Goal: Communication & Community: Participate in discussion

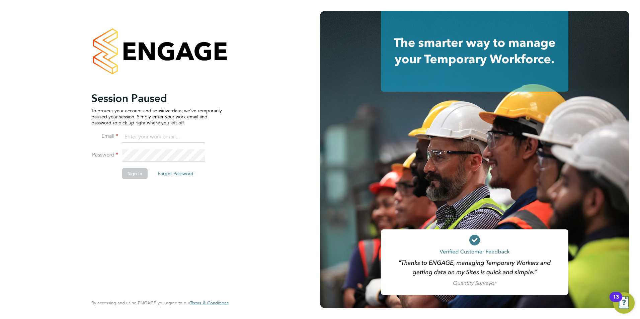
type input "becky@carbonrecruitment.co.uk"
click at [130, 173] on button "Sign In" at bounding box center [134, 173] width 25 height 11
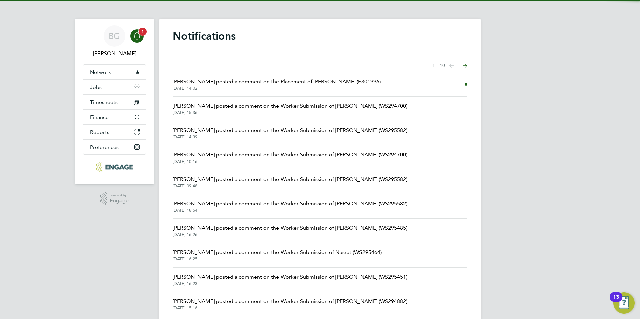
click at [141, 39] on icon "Main navigation" at bounding box center [137, 36] width 8 height 8
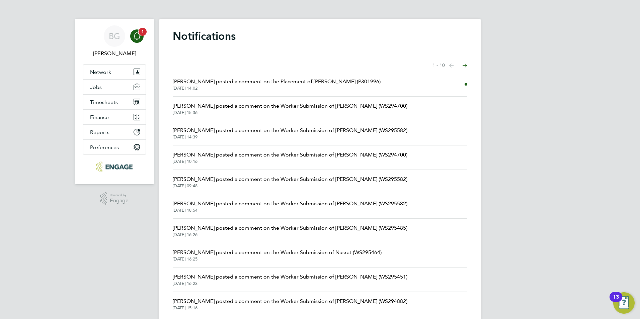
click at [141, 37] on div "Main navigation" at bounding box center [136, 35] width 13 height 13
click at [254, 86] on span "27 Aug 2025, 14:02" at bounding box center [277, 88] width 208 height 5
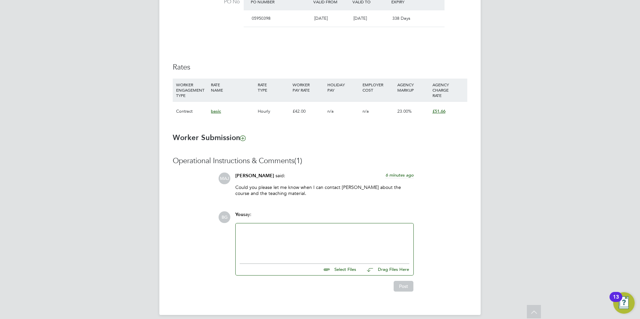
scroll to position [422, 0]
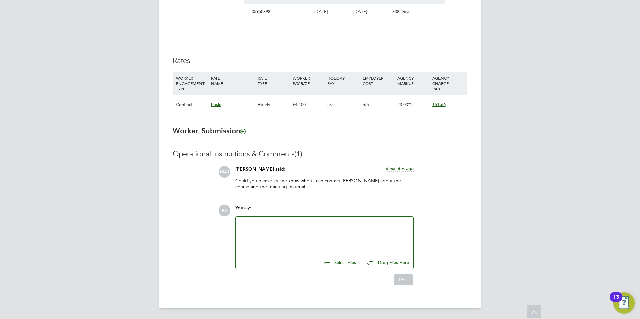
click at [285, 224] on div at bounding box center [325, 235] width 170 height 29
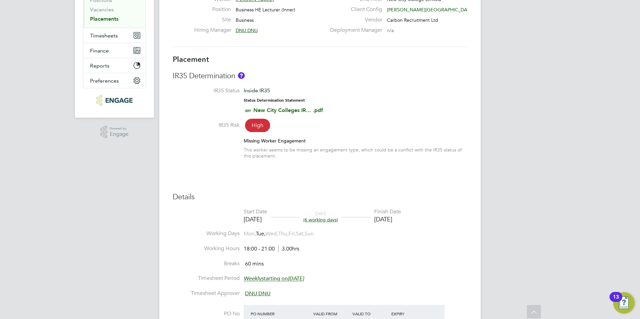
scroll to position [0, 0]
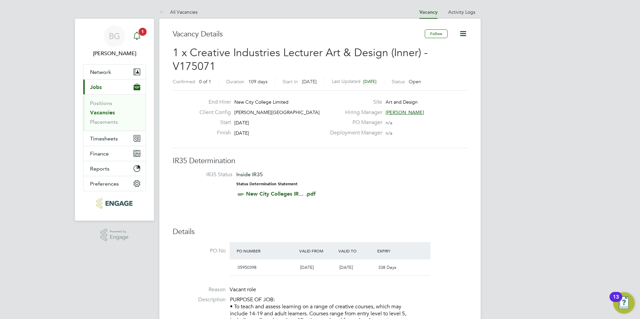
click at [143, 36] on div "Main navigation" at bounding box center [136, 35] width 13 height 13
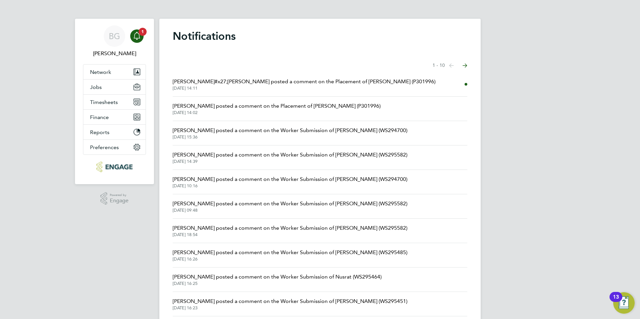
click at [253, 81] on span "Francesca O&#x27;Riordan posted a comment on the Placement of Ronak (P301996)" at bounding box center [304, 82] width 263 height 8
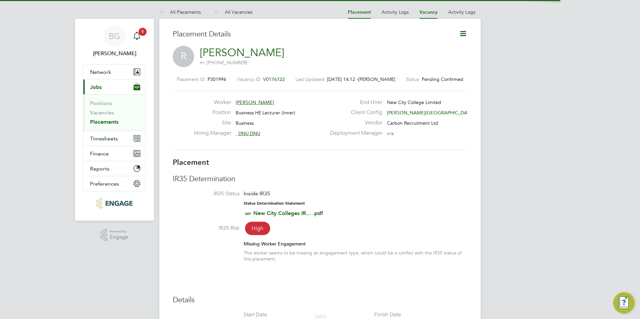
scroll to position [3, 3]
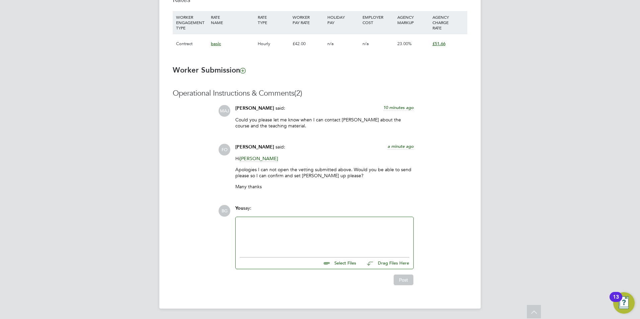
click at [348, 261] on input "file" at bounding box center [359, 262] width 100 height 9
type input "C:\fakepath\Ronak - vetting form.docx"
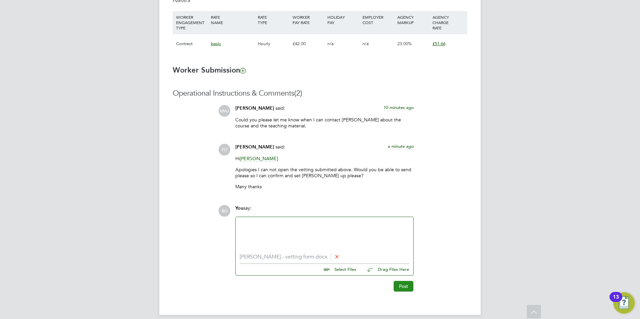
click at [407, 285] on button "Post" at bounding box center [404, 286] width 20 height 11
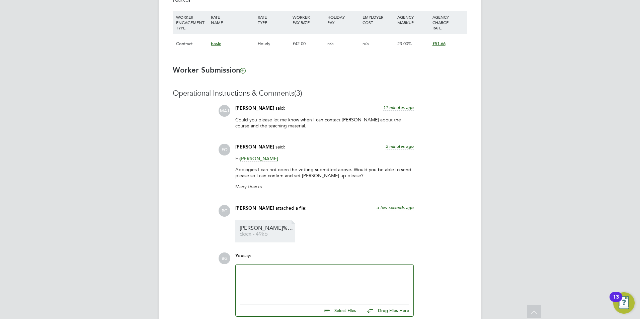
click at [283, 231] on link "Ronak%20-%20vetting%20form docx - 49kb" at bounding box center [267, 231] width 54 height 11
drag, startPoint x: 265, startPoint y: 275, endPoint x: 294, endPoint y: 286, distance: 31.1
click at [266, 275] on div at bounding box center [325, 283] width 170 height 29
click at [348, 314] on input "file" at bounding box center [359, 309] width 100 height 9
type input "C:\fakepath\Ronak - vetting form new.docx"
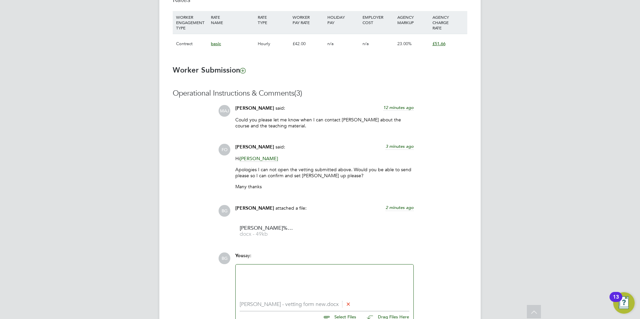
click at [289, 280] on div at bounding box center [325, 283] width 170 height 29
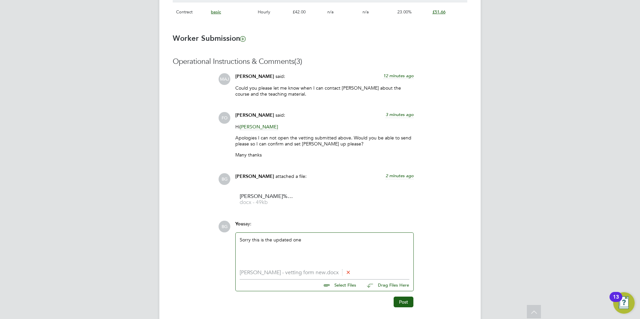
scroll to position [537, 0]
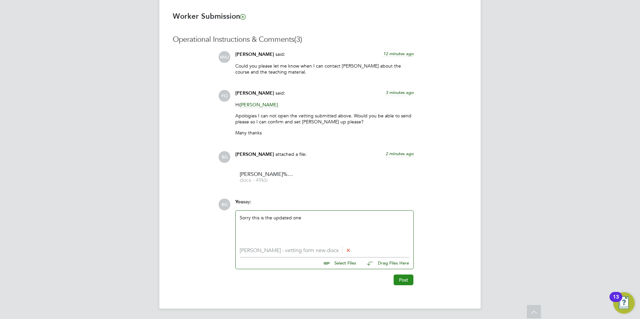
click at [406, 278] on button "Post" at bounding box center [404, 280] width 20 height 11
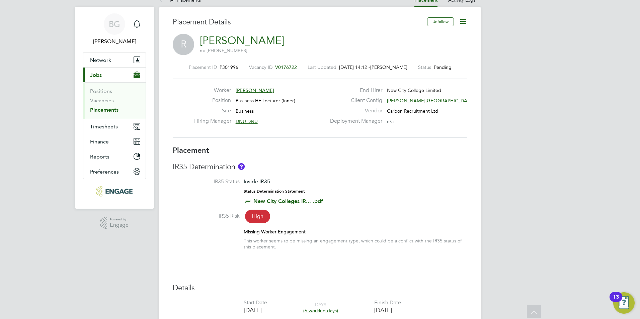
scroll to position [0, 0]
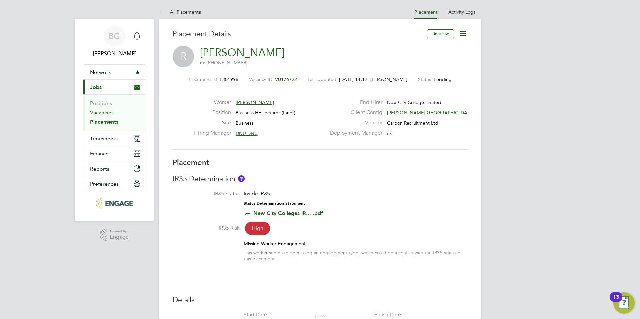
click at [106, 110] on link "Vacancies" at bounding box center [102, 112] width 24 height 6
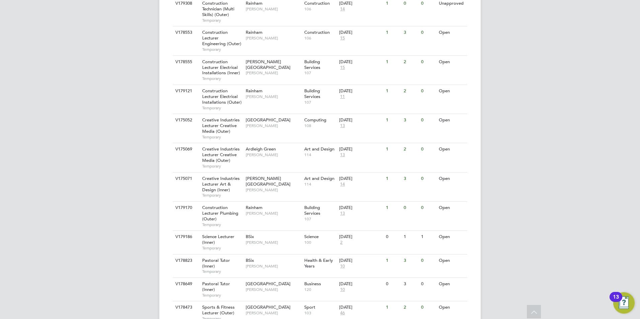
scroll to position [400, 0]
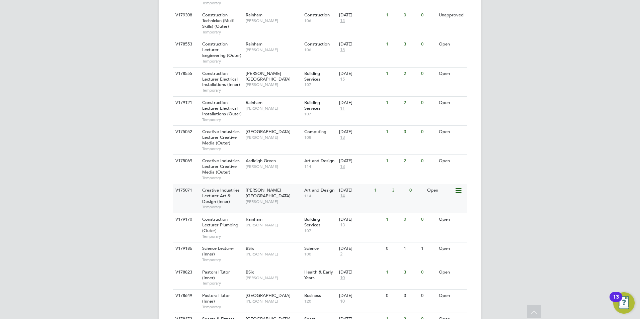
click at [269, 187] on span "[PERSON_NAME][GEOGRAPHIC_DATA]" at bounding box center [268, 192] width 45 height 11
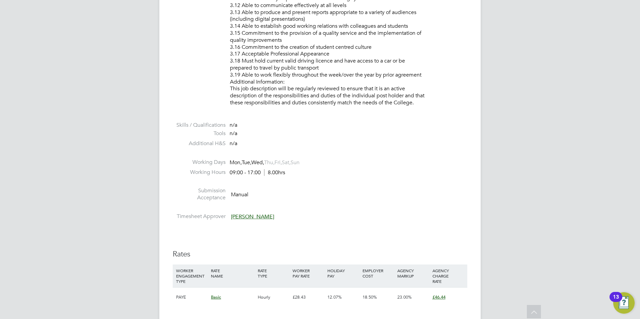
scroll to position [770, 0]
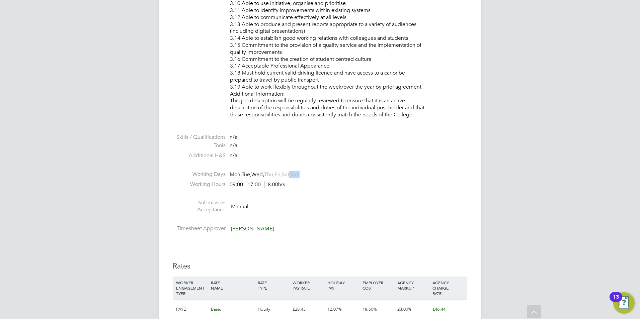
drag, startPoint x: 298, startPoint y: 175, endPoint x: 296, endPoint y: 178, distance: 3.6
click at [296, 178] on li "Working Days Mon, Tue, Wed, Thu, Fri, Sat, Sun" at bounding box center [320, 176] width 295 height 10
click at [296, 179] on li "Working Days Mon, Tue, Wed, Thu, Fri, Sat, Sun" at bounding box center [320, 176] width 295 height 10
drag, startPoint x: 281, startPoint y: 172, endPoint x: 278, endPoint y: 174, distance: 4.0
click at [278, 174] on span "Mon, Tue, Wed, Thu, Fri, Sat, Sun" at bounding box center [265, 174] width 70 height 7
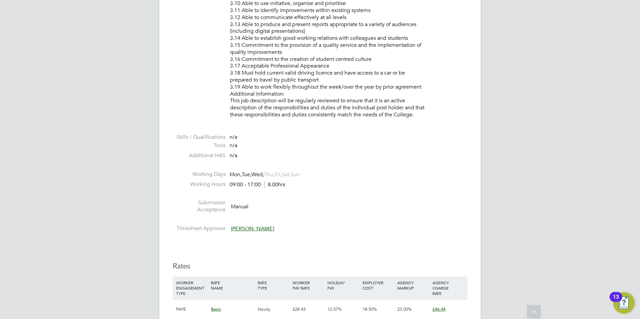
click at [274, 175] on span "Thu," at bounding box center [269, 174] width 10 height 7
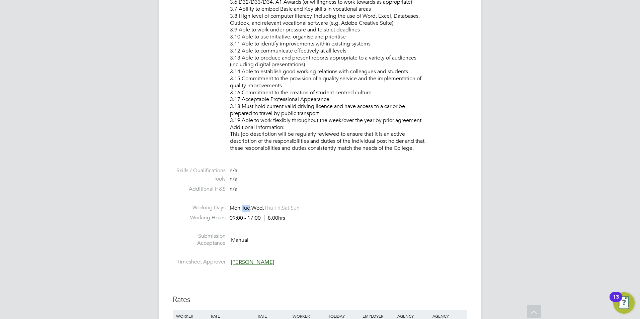
drag, startPoint x: 244, startPoint y: 210, endPoint x: 251, endPoint y: 206, distance: 7.9
click at [251, 206] on span "Tue," at bounding box center [247, 208] width 10 height 7
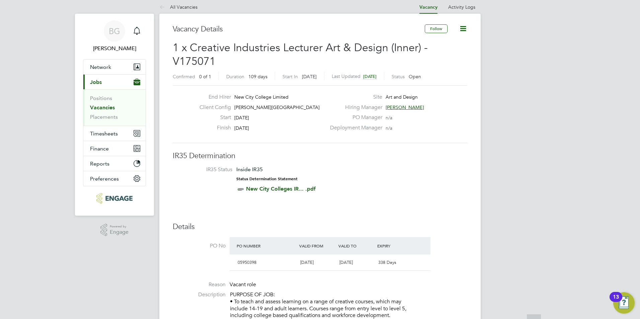
scroll to position [0, 0]
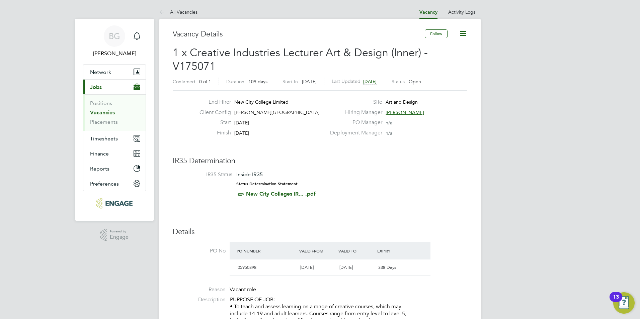
drag, startPoint x: 406, startPoint y: 105, endPoint x: 422, endPoint y: 104, distance: 16.5
click at [421, 104] on div "Site Art and Design" at bounding box center [398, 104] width 144 height 10
drag, startPoint x: 403, startPoint y: 97, endPoint x: 366, endPoint y: 101, distance: 37.4
click at [366, 101] on div "Site Art and Design" at bounding box center [398, 104] width 144 height 10
drag, startPoint x: 366, startPoint y: 101, endPoint x: 361, endPoint y: 116, distance: 15.5
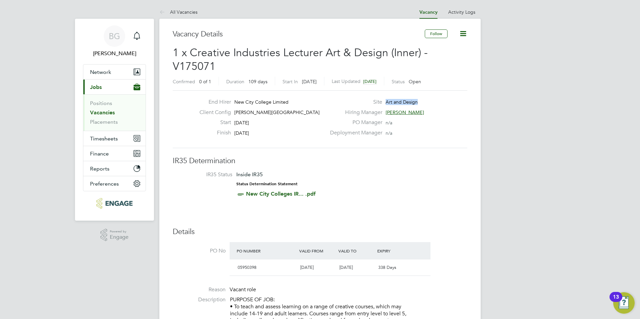
click at [364, 116] on label "Hiring Manager" at bounding box center [354, 112] width 56 height 7
click at [292, 135] on div "Finish 18 Dec 2025" at bounding box center [260, 135] width 132 height 10
drag, startPoint x: 289, startPoint y: 100, endPoint x: 230, endPoint y: 115, distance: 61.1
click at [230, 115] on div "End Hirer New City College Limited Client Config Hackney Campus Start 01 Sep 20…" at bounding box center [260, 119] width 132 height 41
drag, startPoint x: 230, startPoint y: 115, endPoint x: 274, endPoint y: 113, distance: 44.3
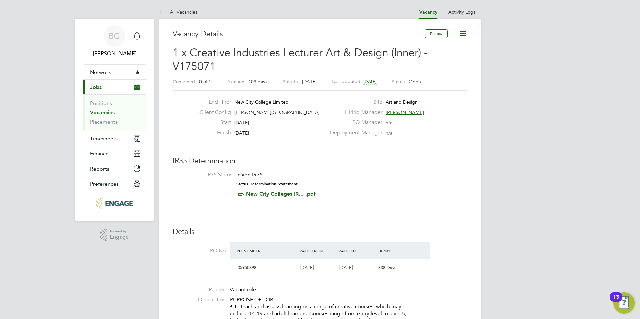
click at [274, 113] on div "Client Config Hackney Campus" at bounding box center [260, 114] width 132 height 10
drag, startPoint x: 255, startPoint y: 113, endPoint x: 235, endPoint y: 112, distance: 20.4
click at [235, 112] on span "[PERSON_NAME][GEOGRAPHIC_DATA]" at bounding box center [276, 112] width 85 height 6
drag, startPoint x: 235, startPoint y: 112, endPoint x: 279, endPoint y: 113, distance: 44.5
click at [279, 113] on div "Client Config Hackney Campus" at bounding box center [260, 114] width 132 height 10
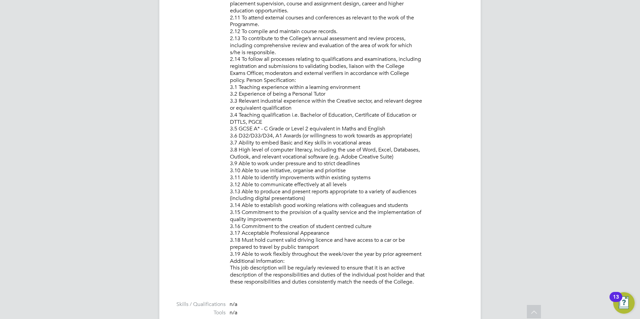
scroll to position [770, 0]
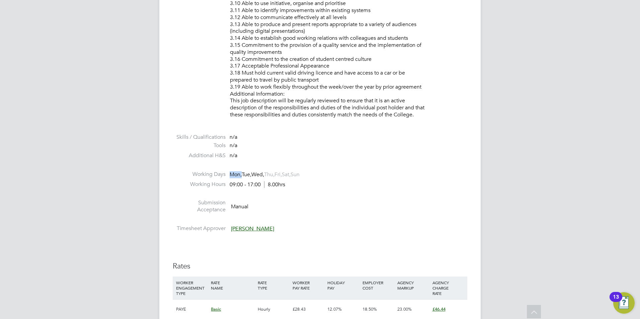
drag, startPoint x: 231, startPoint y: 172, endPoint x: 242, endPoint y: 172, distance: 10.4
click at [242, 172] on span "Mon," at bounding box center [236, 174] width 12 height 7
drag, startPoint x: 242, startPoint y: 172, endPoint x: 245, endPoint y: 173, distance: 3.7
click at [245, 173] on span "Tue," at bounding box center [247, 174] width 10 height 7
drag, startPoint x: 245, startPoint y: 173, endPoint x: 253, endPoint y: 173, distance: 8.0
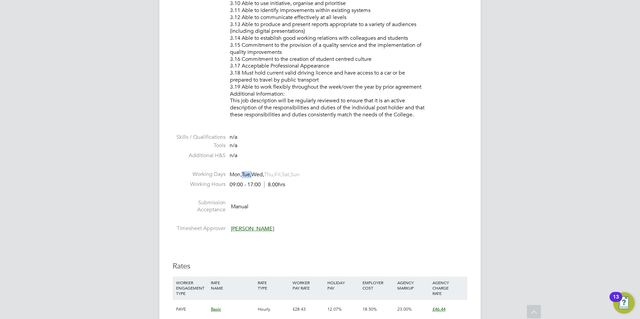
click at [251, 173] on span "Tue," at bounding box center [247, 174] width 10 height 7
drag, startPoint x: 253, startPoint y: 173, endPoint x: 260, endPoint y: 172, distance: 7.1
click at [260, 172] on span "Wed," at bounding box center [257, 174] width 13 height 7
drag, startPoint x: 266, startPoint y: 173, endPoint x: 233, endPoint y: 176, distance: 33.0
click at [233, 176] on span "Mon, Tue, Wed, Thu, Fri, Sat, Sun" at bounding box center [265, 174] width 70 height 7
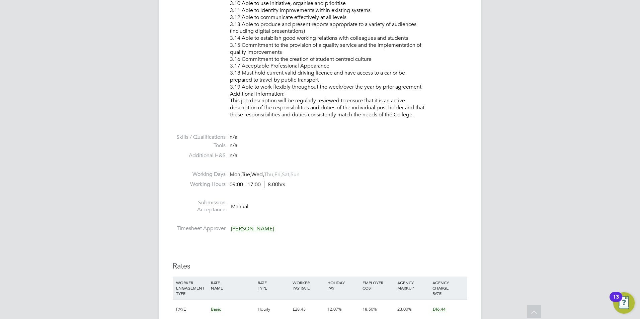
drag, startPoint x: 233, startPoint y: 176, endPoint x: 326, endPoint y: 164, distance: 93.5
click at [326, 164] on li at bounding box center [320, 166] width 295 height 9
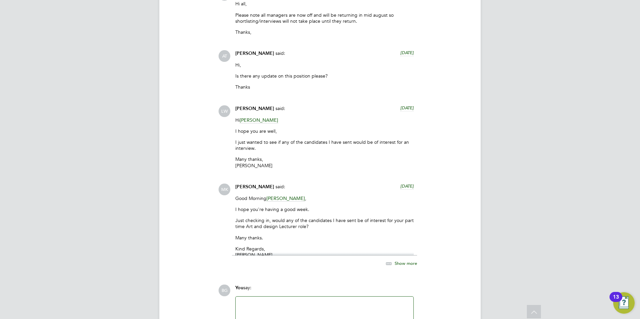
scroll to position [1637, 0]
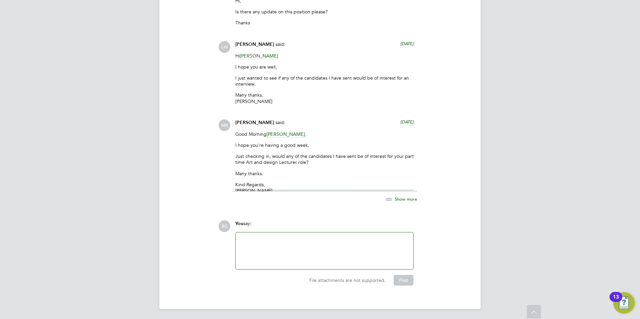
click at [405, 198] on span "Show more" at bounding box center [406, 199] width 22 height 6
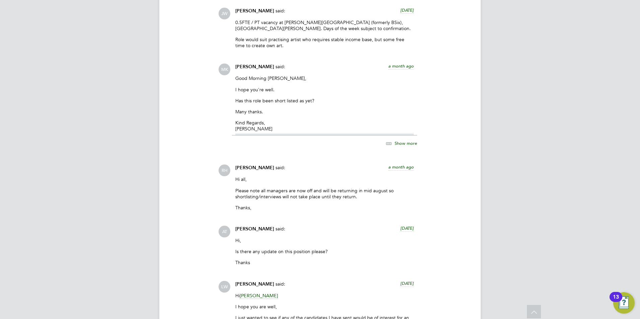
scroll to position [1380, 0]
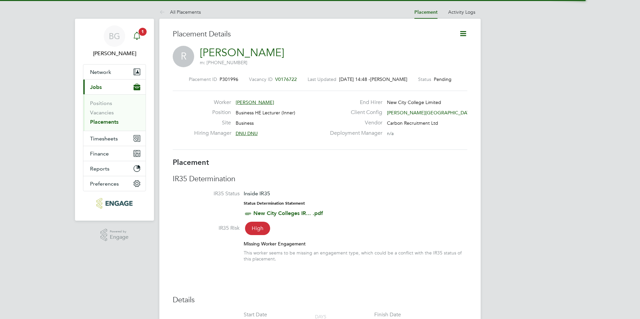
drag, startPoint x: 0, startPoint y: 0, endPoint x: 135, endPoint y: 38, distance: 140.4
click at [135, 38] on icon "Main navigation" at bounding box center [137, 36] width 8 height 8
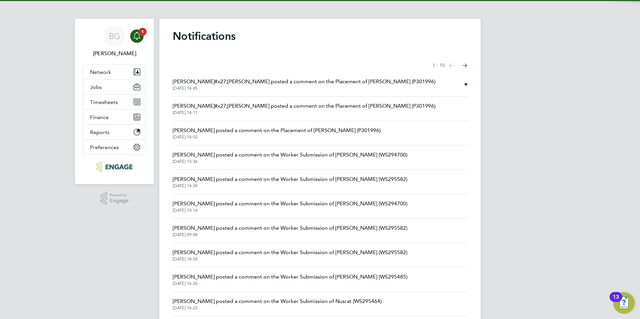
click at [243, 84] on span "Francesca O&#x27;Riordan posted a comment on the Placement of Ronak (P301996)" at bounding box center [304, 82] width 263 height 8
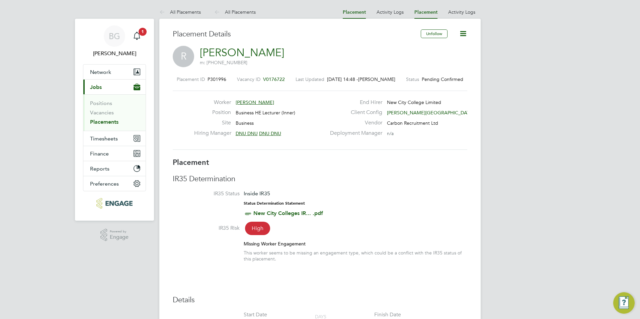
scroll to position [6, 33]
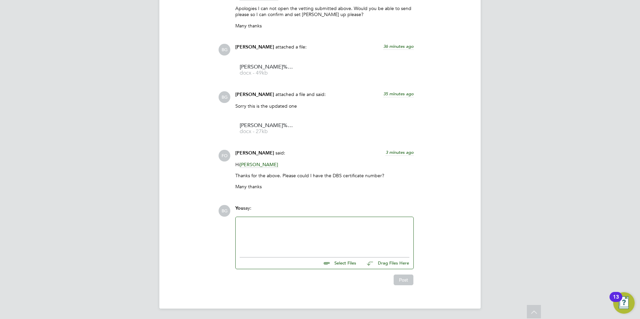
click at [315, 218] on div at bounding box center [325, 235] width 178 height 37
click at [315, 222] on div at bounding box center [325, 235] width 170 height 29
click at [403, 284] on button "Post" at bounding box center [404, 280] width 20 height 11
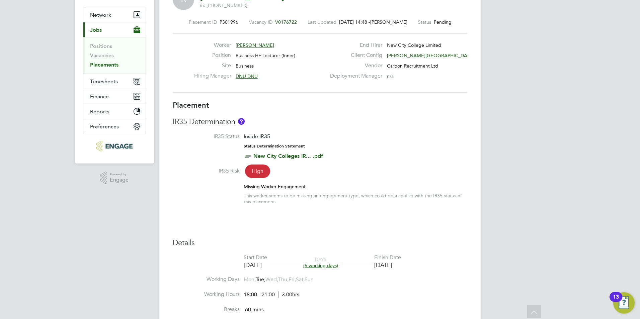
scroll to position [0, 0]
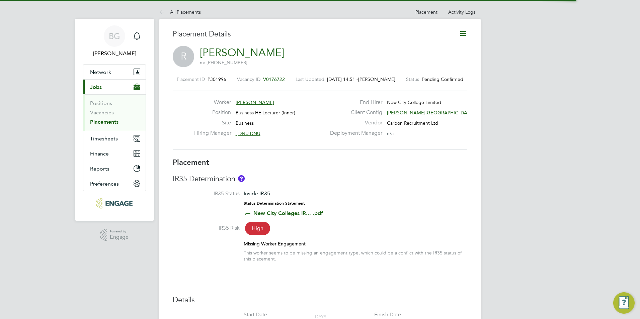
scroll to position [11, 63]
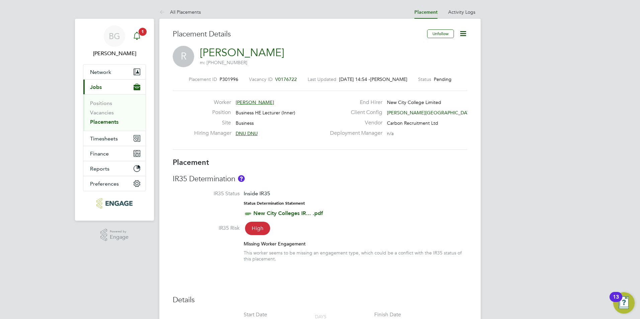
click at [140, 33] on span "1" at bounding box center [143, 32] width 8 height 8
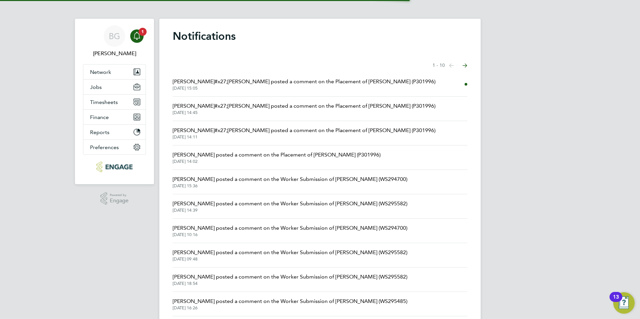
click at [271, 89] on span "27 Aug 2025, 15:05" at bounding box center [304, 88] width 263 height 5
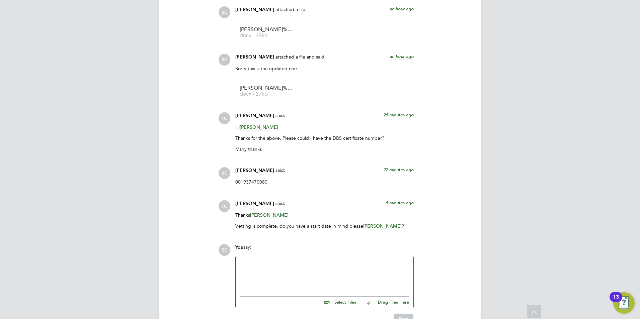
scroll to position [660, 0]
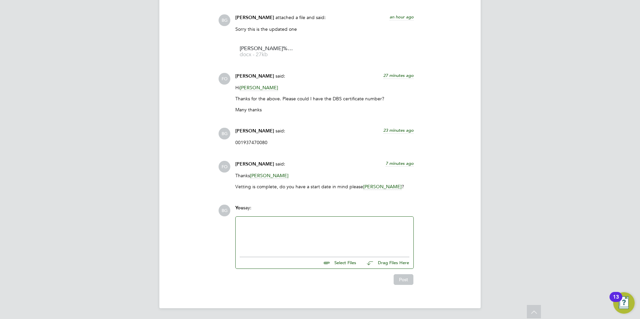
click at [283, 231] on div at bounding box center [325, 235] width 170 height 29
click at [269, 229] on div at bounding box center [325, 235] width 170 height 29
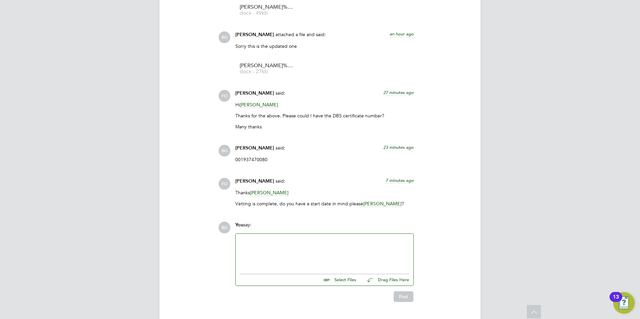
scroll to position [727, 0]
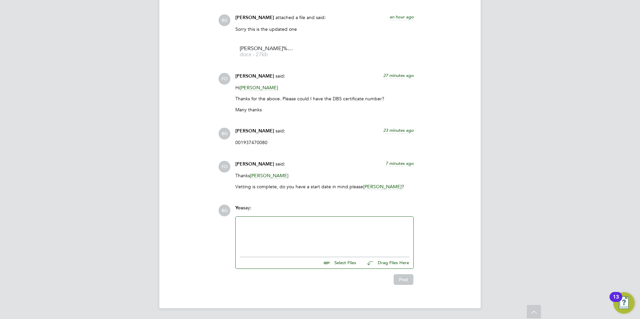
click at [261, 225] on div at bounding box center [325, 235] width 170 height 29
click at [398, 277] on button "Post" at bounding box center [404, 279] width 20 height 11
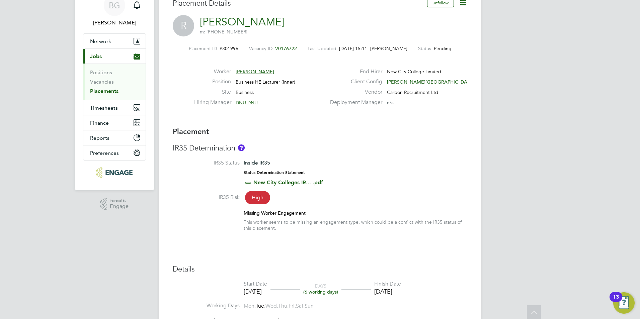
scroll to position [0, 0]
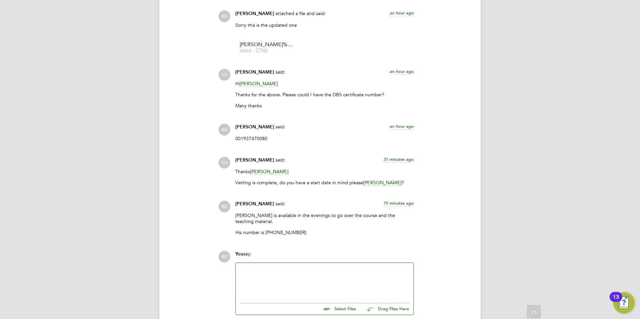
scroll to position [771, 0]
